Goal: Information Seeking & Learning: Find specific page/section

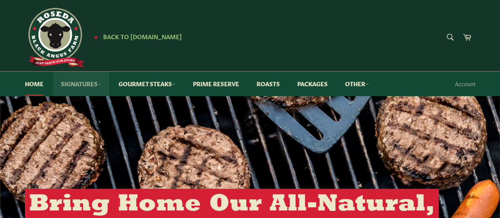
click at [94, 83] on link "Signatures" at bounding box center [81, 84] width 56 height 24
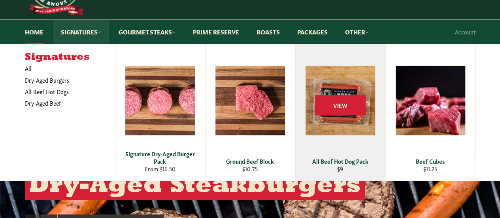
scroll to position [40, 0]
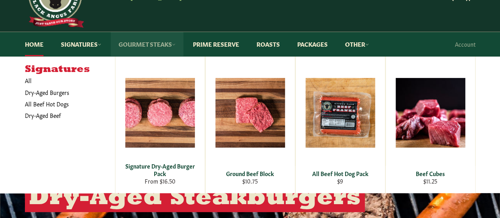
click at [170, 45] on link "Gourmet Steaks" at bounding box center [147, 44] width 73 height 24
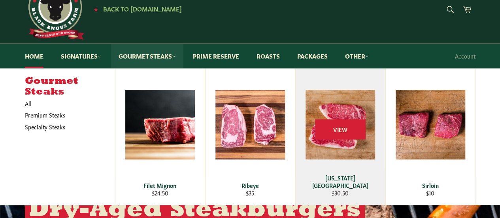
scroll to position [0, 0]
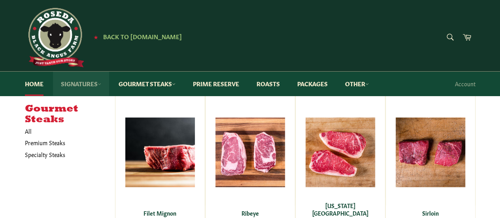
click at [103, 82] on link "Signatures" at bounding box center [81, 84] width 56 height 24
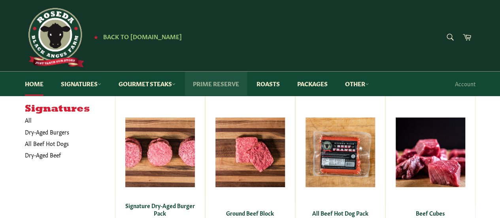
click at [202, 86] on link "Prime Reserve" at bounding box center [216, 84] width 62 height 24
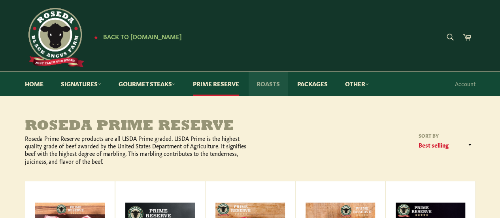
click at [259, 85] on link "Roasts" at bounding box center [268, 84] width 39 height 24
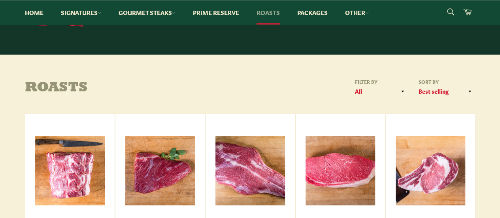
scroll to position [40, 0]
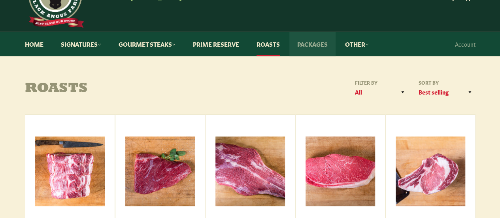
click at [309, 47] on link "Packages" at bounding box center [312, 44] width 46 height 24
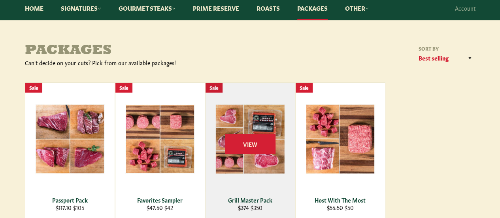
scroll to position [79, 0]
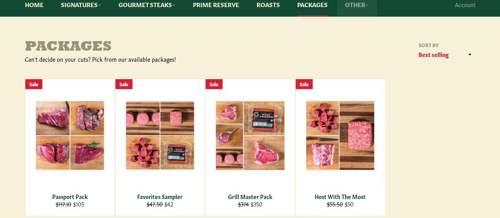
click at [356, 6] on link "Other" at bounding box center [357, 4] width 40 height 24
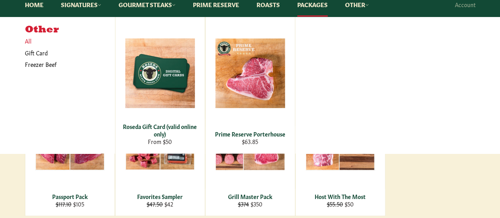
click at [27, 42] on link "All" at bounding box center [68, 40] width 94 height 11
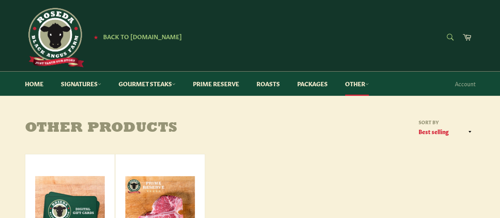
click at [451, 35] on form "Search Search" at bounding box center [450, 38] width 18 height 18
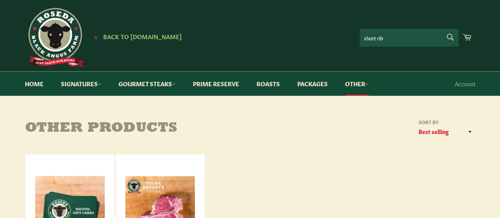
type input "short rib"
click at [441, 29] on button "Search" at bounding box center [450, 37] width 18 height 17
